Goal: Task Accomplishment & Management: Manage account settings

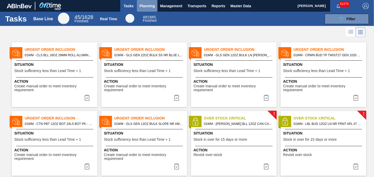
click at [147, 7] on span "Planning" at bounding box center [146, 6] width 15 height 6
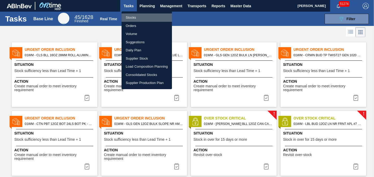
click at [133, 17] on li "Stocks" at bounding box center [146, 17] width 50 height 8
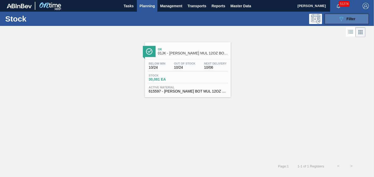
click at [349, 22] on button "089F7B8B-B2A5-4AFE-B5C0-19BA573D28AC Filter" at bounding box center [346, 19] width 44 height 10
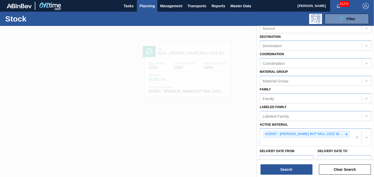
scroll to position [36, 0]
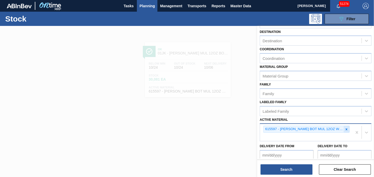
click at [346, 130] on icon at bounding box center [346, 129] width 2 height 2
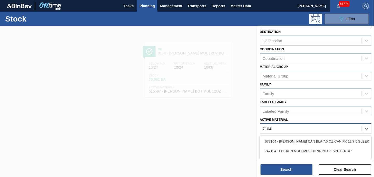
type Material "710422"
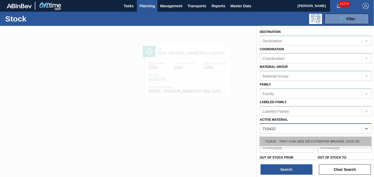
click at [326, 143] on div "710422 - TRAY CAN GEN 3/8 CUTWATER BRANDE 12OZ GE" at bounding box center [316, 142] width 112 height 10
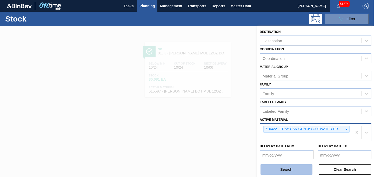
click at [292, 168] on button "Search" at bounding box center [286, 170] width 52 height 10
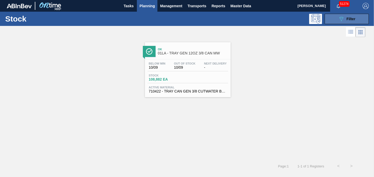
click at [347, 19] on span "Filter" at bounding box center [350, 19] width 9 height 4
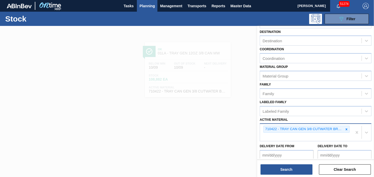
click at [218, 98] on div at bounding box center [187, 114] width 374 height 177
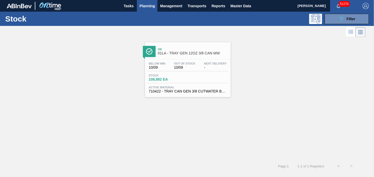
click at [196, 52] on span "01LA - TRAY GEN 12OZ 3/8 CAN MW" at bounding box center [193, 53] width 70 height 4
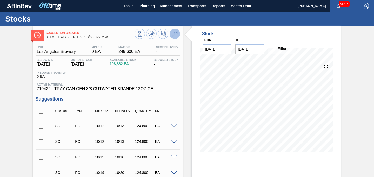
click at [175, 36] on icon at bounding box center [175, 34] width 6 height 6
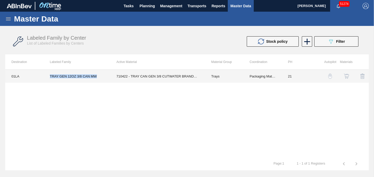
drag, startPoint x: 49, startPoint y: 77, endPoint x: 102, endPoint y: 78, distance: 53.0
click at [102, 78] on td "TRAY GEN 12OZ 3/8 CAN MW" at bounding box center [77, 76] width 66 height 13
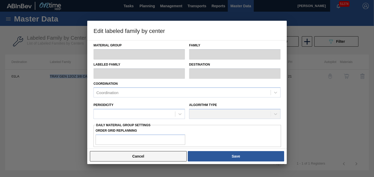
click at [139, 155] on button "Cancel" at bounding box center [138, 156] width 97 height 10
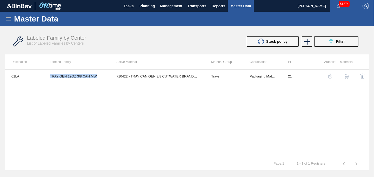
copy td "TRAY GEN 12OZ 3/8 CAN MW"
click at [310, 41] on icon at bounding box center [307, 42] width 10 height 10
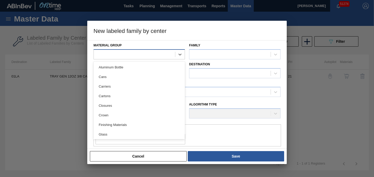
click at [153, 56] on div at bounding box center [134, 55] width 81 height 8
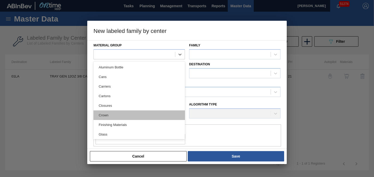
scroll to position [107, 0]
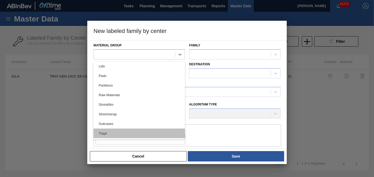
click at [109, 133] on div "Trays" at bounding box center [138, 134] width 91 height 10
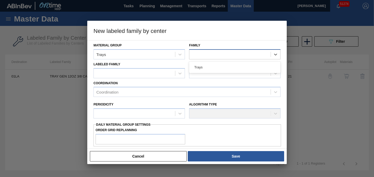
click at [202, 58] on div at bounding box center [229, 55] width 81 height 8
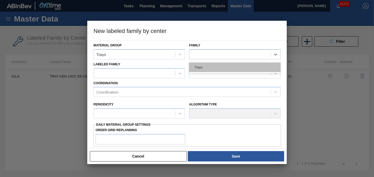
click at [201, 67] on div "Trays" at bounding box center [234, 68] width 91 height 10
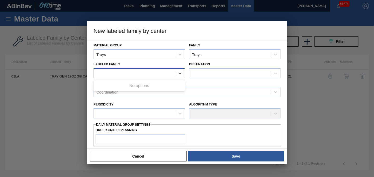
click at [119, 76] on div at bounding box center [134, 74] width 81 height 8
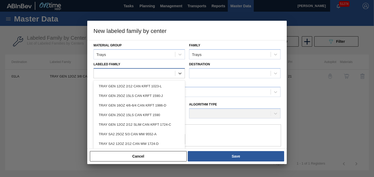
paste Family "TRAY GEN 12OZ 3/8 CAN MW"
type Family "TRAY GEN 12OZ 3/8 CAN MW"
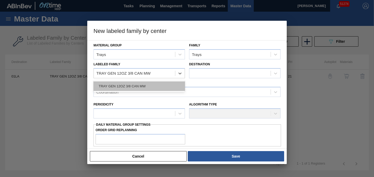
click at [130, 86] on div "TRAY GEN 12OZ 3/8 CAN MW" at bounding box center [138, 86] width 91 height 10
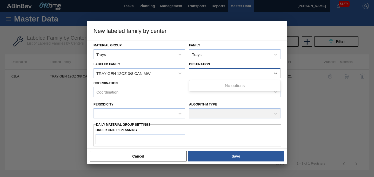
click at [204, 72] on div at bounding box center [229, 74] width 81 height 8
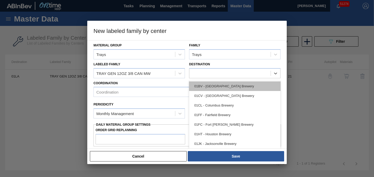
click at [206, 86] on div "01BV - [GEOGRAPHIC_DATA] Brewery" at bounding box center [234, 86] width 91 height 10
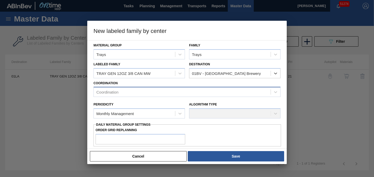
click at [167, 96] on div "Coordination" at bounding box center [182, 93] width 177 height 8
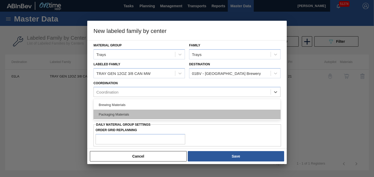
click at [132, 111] on div "Packaging Materials" at bounding box center [186, 115] width 187 height 10
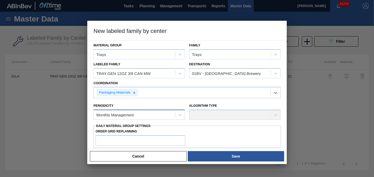
click at [122, 113] on div "Monthly Management" at bounding box center [114, 115] width 37 height 4
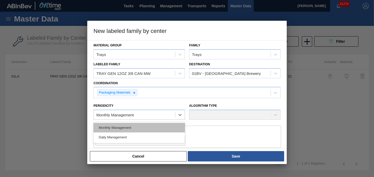
click at [114, 128] on div "Monthly Management" at bounding box center [138, 128] width 91 height 10
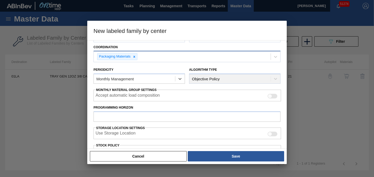
scroll to position [49, 0]
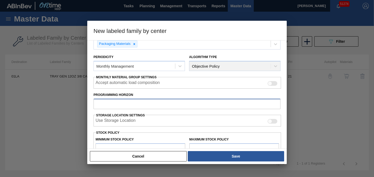
click at [121, 104] on input "Programming Horizon" at bounding box center [186, 104] width 187 height 10
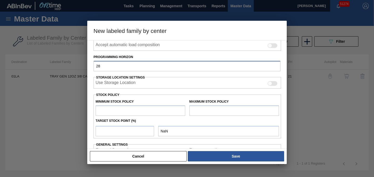
scroll to position [97, 0]
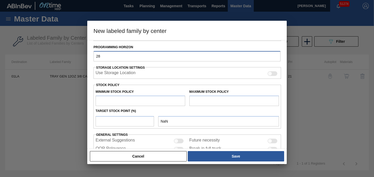
type input "28"
click at [115, 107] on div "Target Stock Point (%)" at bounding box center [186, 110] width 187 height 9
click at [112, 103] on input "text" at bounding box center [141, 101] width 90 height 10
type input "0"
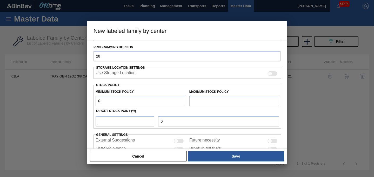
type input "0"
type input "134,400"
type input "1"
type input "1,344"
type input "10"
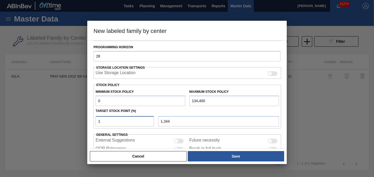
type input "13,440"
type input "1"
type input "1,344"
type input "0"
type input "5"
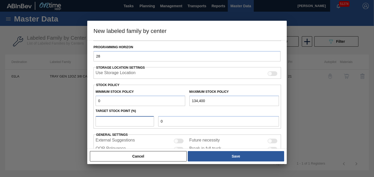
type input "6,720"
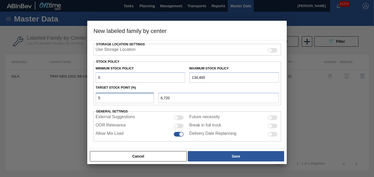
scroll to position [121, 0]
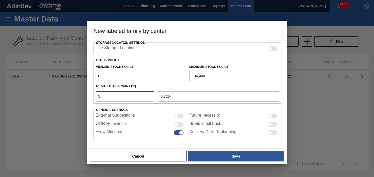
type input "5"
click at [174, 124] on div at bounding box center [176, 124] width 4 height 4
checkbox input "true"
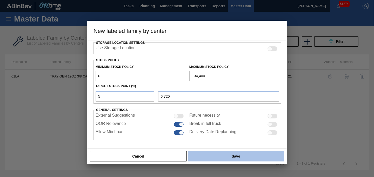
click at [199, 152] on button "Save" at bounding box center [236, 156] width 96 height 10
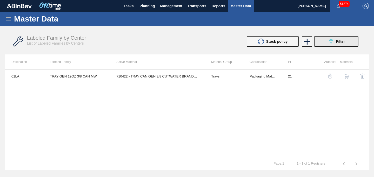
click at [338, 39] on div "089F7B8B-B2A5-4AFE-B5C0-19BA573D28AC Filter" at bounding box center [336, 41] width 17 height 6
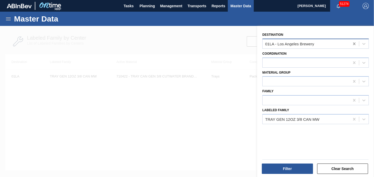
click at [352, 44] on icon at bounding box center [353, 43] width 5 height 5
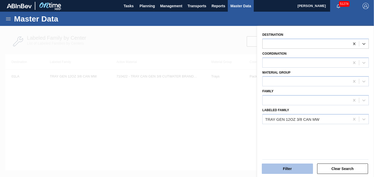
click at [280, 168] on button "Filter" at bounding box center [287, 169] width 51 height 10
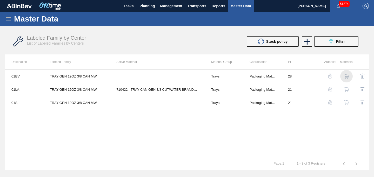
click at [347, 76] on img "button" at bounding box center [346, 76] width 5 height 5
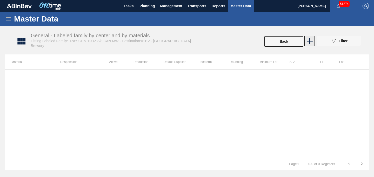
click at [306, 39] on icon at bounding box center [309, 41] width 10 height 10
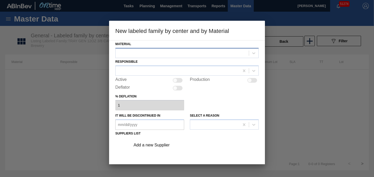
click at [135, 52] on div at bounding box center [181, 53] width 133 height 8
type input "71"
click at [61, 84] on div at bounding box center [187, 88] width 374 height 177
click at [315, 117] on div at bounding box center [187, 88] width 374 height 177
click at [302, 87] on div at bounding box center [187, 88] width 374 height 177
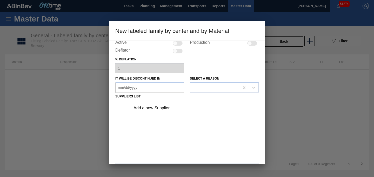
scroll to position [56, 0]
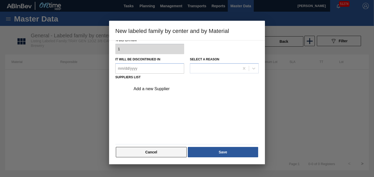
click at [153, 152] on button "Cancel" at bounding box center [151, 152] width 71 height 10
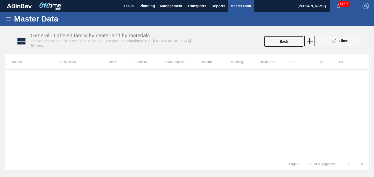
click at [8, 20] on icon at bounding box center [8, 18] width 5 height 3
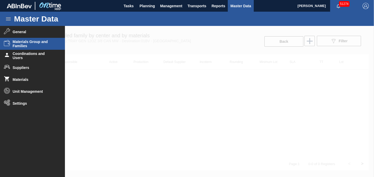
click at [23, 45] on span "Materials Group and Families" at bounding box center [34, 44] width 43 height 8
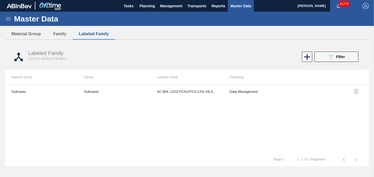
click at [320, 62] on div "Labeled Family List of Labeled Families 089F7B8B-B2A5-4AFE-B5C0-19BA573D28AC Fi…" at bounding box center [186, 56] width 363 height 19
click at [320, 59] on button "089F7B8B-B2A5-4AFE-B5C0-19BA573D28AC Filter" at bounding box center [336, 57] width 44 height 10
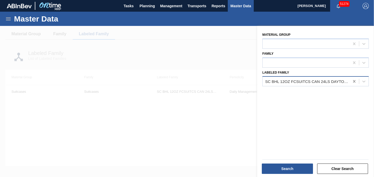
click at [355, 82] on icon at bounding box center [353, 81] width 5 height 5
paste Family "GlassHouse 878704International PaperGlassHouse07SB 878704International PaperGla…"
type Family "GlassHouse 878704International PaperGlassHouse07SB 878704International PaperGla…"
click at [353, 81] on icon at bounding box center [354, 81] width 2 height 3
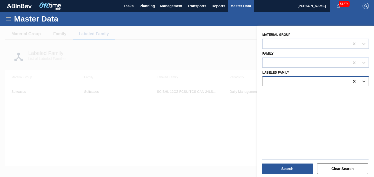
scroll to position [0, 0]
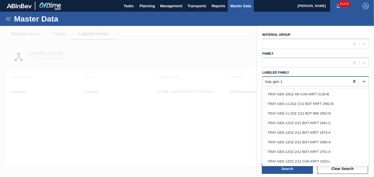
type Family "tray gen 12"
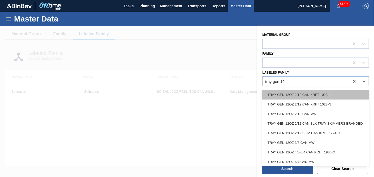
scroll to position [39, 0]
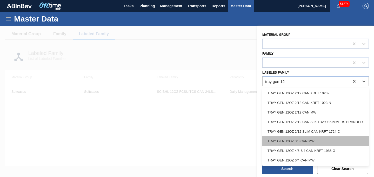
click at [318, 141] on div "TRAY GEN 12OZ 3/8 CAN MW" at bounding box center [315, 142] width 106 height 10
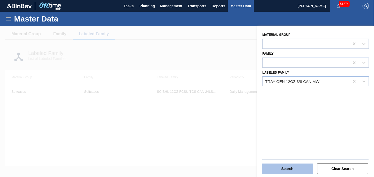
click at [292, 167] on button "Search" at bounding box center [287, 169] width 51 height 10
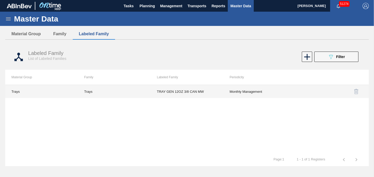
click at [175, 94] on td "TRAY GEN 12OZ 3/8 CAN MW" at bounding box center [187, 91] width 73 height 13
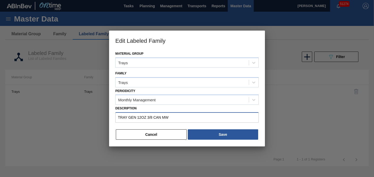
click at [154, 118] on input "TRAY GEN 12OZ 3/8 CAN MW" at bounding box center [186, 117] width 143 height 10
click at [163, 117] on input "TRAY GEN 12OZ 3/8 CAN MW" at bounding box center [186, 117] width 143 height 10
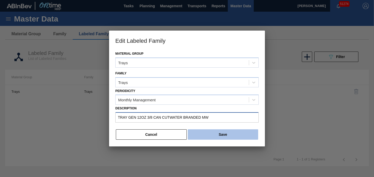
type input "TRAY GEN 12OZ 3/8 CAN CUTWATER BRANDED MW"
click at [207, 136] on button "Save" at bounding box center [223, 135] width 70 height 10
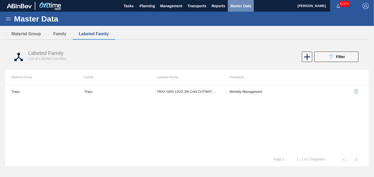
click at [236, 8] on span "Master Data" at bounding box center [240, 6] width 21 height 6
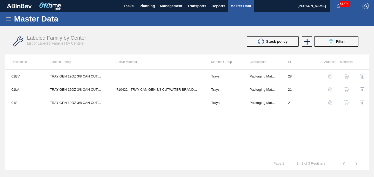
click at [11, 18] on icon at bounding box center [8, 19] width 6 height 6
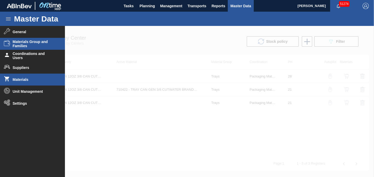
click at [21, 80] on span "Materials" at bounding box center [34, 80] width 43 height 4
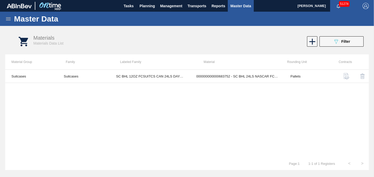
click at [331, 44] on button "089F7B8B-B2A5-4AFE-B5C0-19BA573D28AC Filter" at bounding box center [341, 41] width 44 height 10
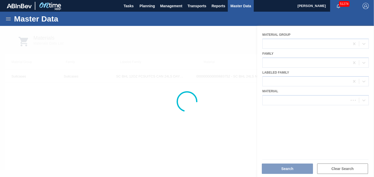
click at [276, 100] on div at bounding box center [187, 101] width 374 height 151
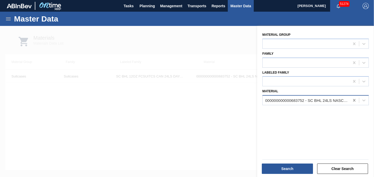
click at [354, 100] on icon at bounding box center [353, 100] width 5 height 5
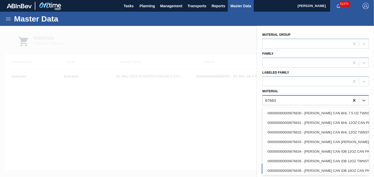
type input "676639"
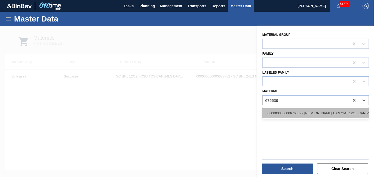
click at [352, 113] on div "000000000000676639 - [PERSON_NAME] CAN YMT 12OZ CAN PK 4/12 CAN 0123 B" at bounding box center [315, 113] width 106 height 10
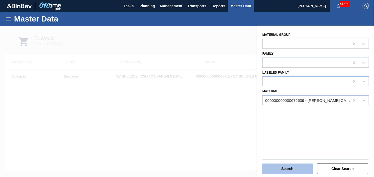
click at [289, 168] on button "Search" at bounding box center [287, 169] width 51 height 10
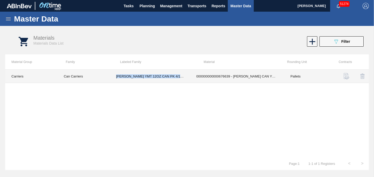
drag, startPoint x: 115, startPoint y: 76, endPoint x: 174, endPoint y: 79, distance: 59.0
click at [174, 79] on td "[PERSON_NAME] YMT 12OZ CAN PK 4/12 CUTWATER TIKI RUM MAI TAI" at bounding box center [150, 76] width 80 height 13
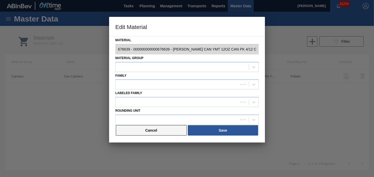
type input "676639 - 000000000000676639 - [PERSON_NAME] CAN YMT 12OZ CAN PK 4/12 CAN 0123 B"
click at [153, 131] on button "Cancel" at bounding box center [151, 130] width 71 height 10
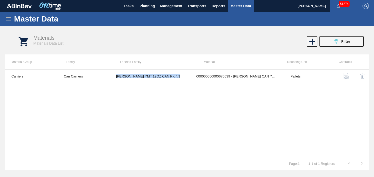
copy td "[PERSON_NAME] YMT 12OZ CAN PK 4/12 CUTWATER TIKI RUM MAI TAI"
click at [243, 7] on span "Master Data" at bounding box center [240, 6] width 21 height 6
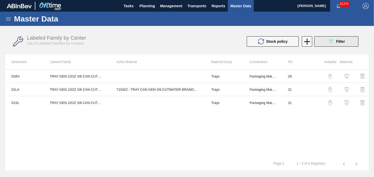
click at [331, 43] on icon "089F7B8B-B2A5-4AFE-B5C0-19BA573D28AC" at bounding box center [331, 41] width 6 height 6
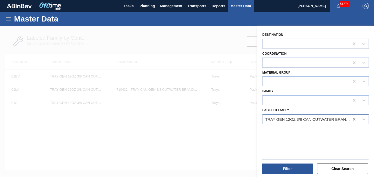
click at [353, 119] on icon at bounding box center [354, 119] width 2 height 3
paste Family "[PERSON_NAME] YMT 12OZ CAN PK 4/12 CUTWATER TIKI RUM MAI TAI"
type Family "[PERSON_NAME] YMT 12OZ CAN PK 4/12 CUTWATER TIKI RUM MAI TAI"
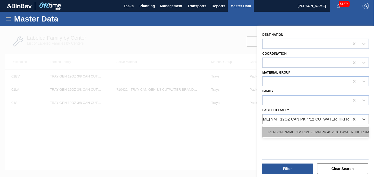
click at [337, 131] on div "[PERSON_NAME] YMT 12OZ CAN PK 4/12 CUTWATER TIKI RUM MAI TAI" at bounding box center [315, 132] width 106 height 10
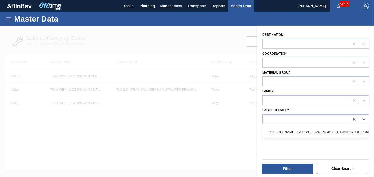
scroll to position [0, 1]
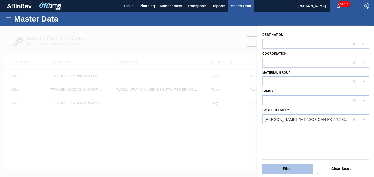
click at [294, 167] on button "Filter" at bounding box center [287, 169] width 51 height 10
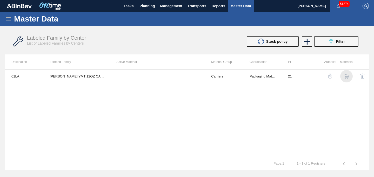
click at [346, 77] on img "button" at bounding box center [346, 76] width 5 height 5
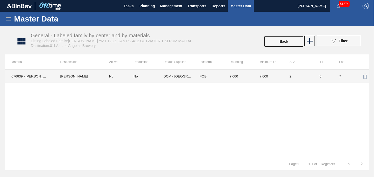
click at [219, 76] on td "FOB" at bounding box center [208, 76] width 30 height 13
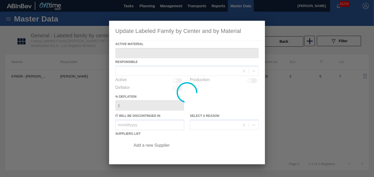
type Material "676639 - [PERSON_NAME] CAN YMT 12OZ CAN PK 4/12 CAN 0123 B"
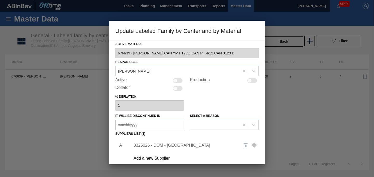
click at [178, 80] on div at bounding box center [178, 80] width 10 height 5
checkbox input "true"
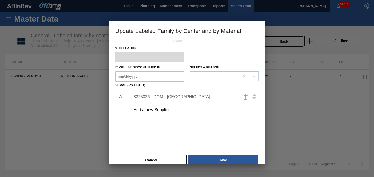
scroll to position [57, 0]
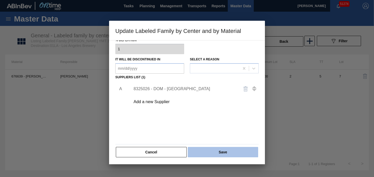
click at [206, 153] on button "Save" at bounding box center [223, 152] width 70 height 10
